Goal: Find specific page/section: Find specific page/section

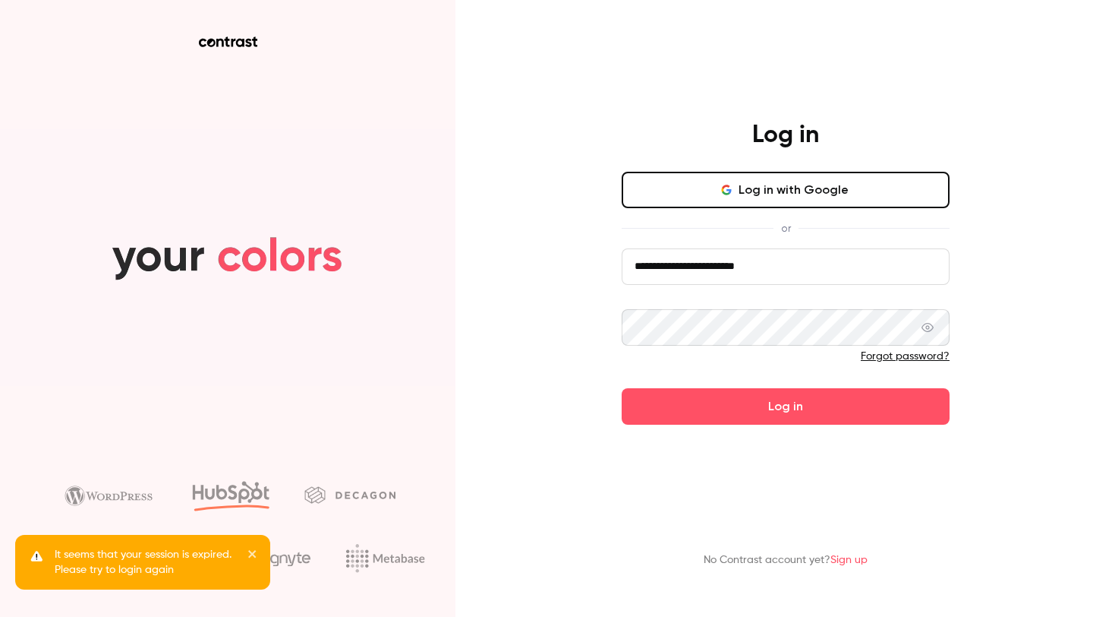
click at [635, 411] on button "Log in" at bounding box center [786, 406] width 328 height 36
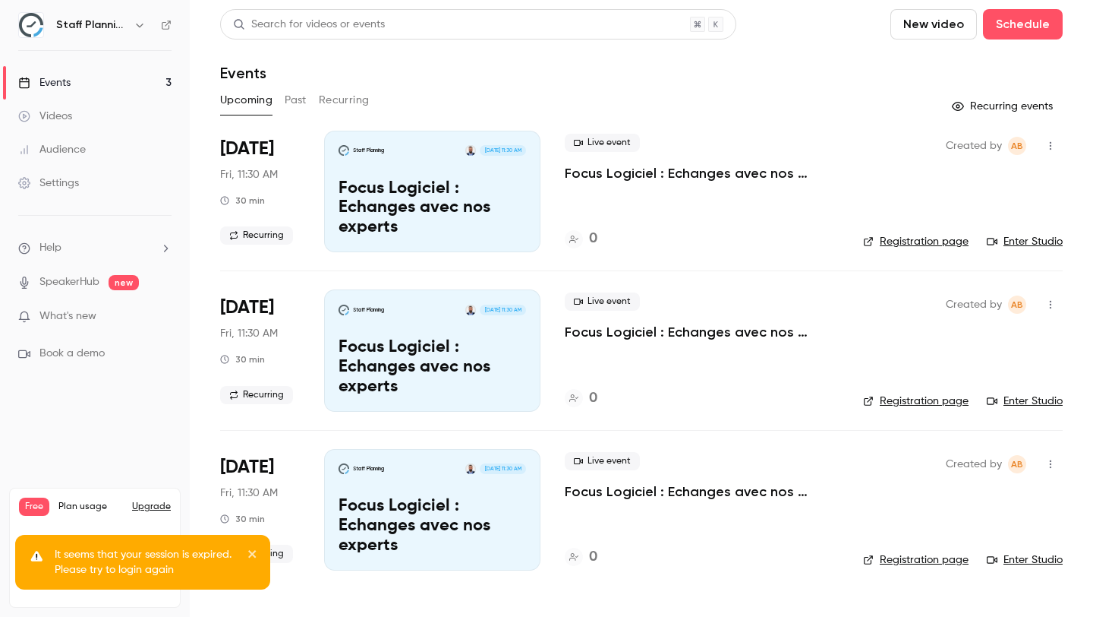
click at [296, 99] on button "Past" at bounding box center [296, 100] width 22 height 24
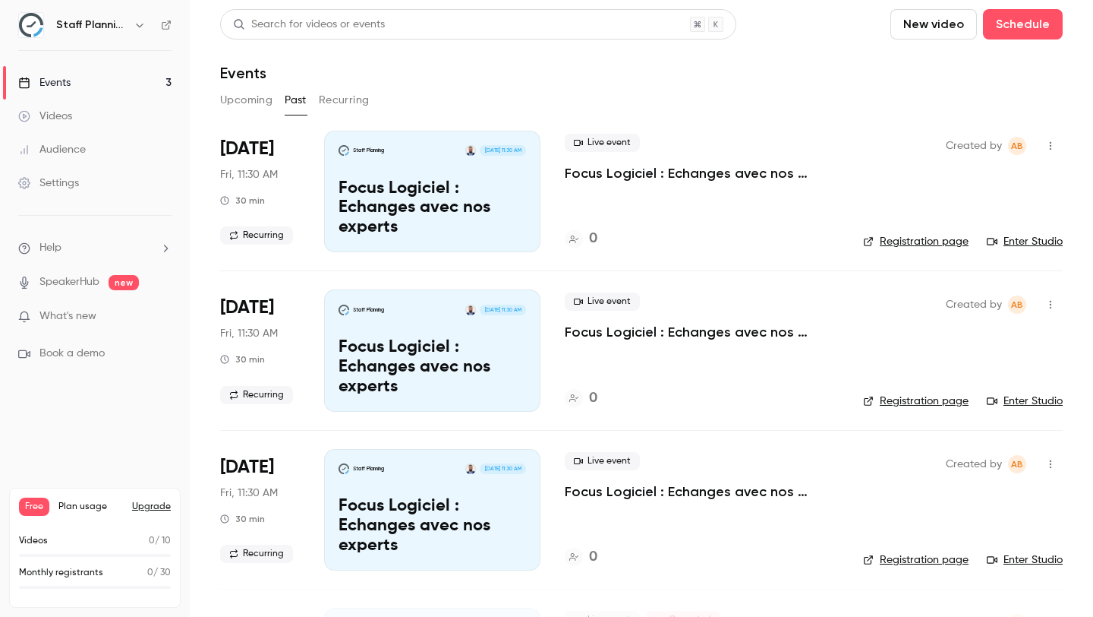
click at [345, 97] on button "Recurring" at bounding box center [344, 100] width 51 height 24
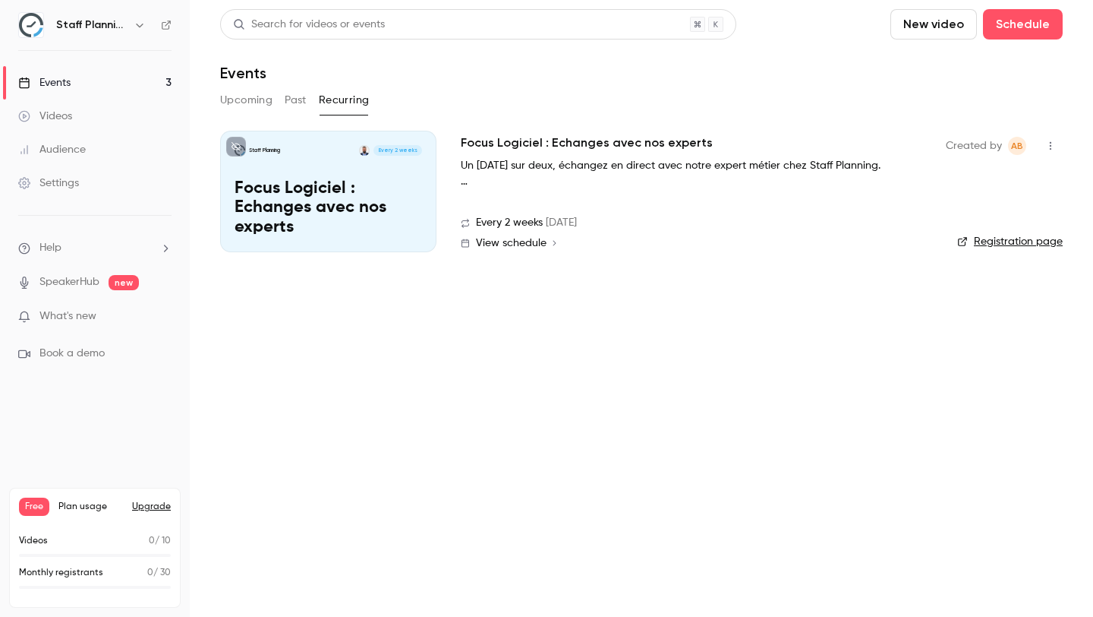
click at [296, 93] on button "Past" at bounding box center [296, 100] width 22 height 24
